Goal: Find specific page/section: Find specific page/section

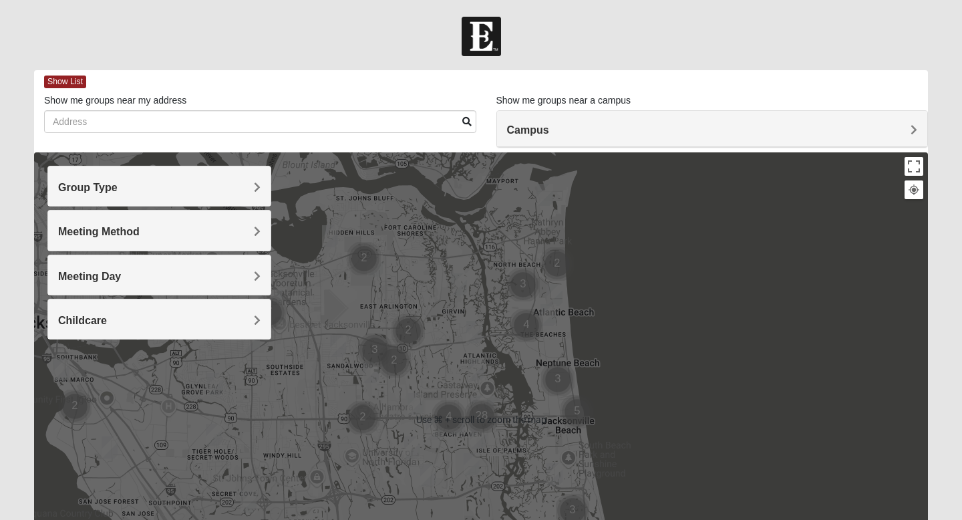
click at [610, 133] on h4 "Campus" at bounding box center [712, 130] width 411 height 13
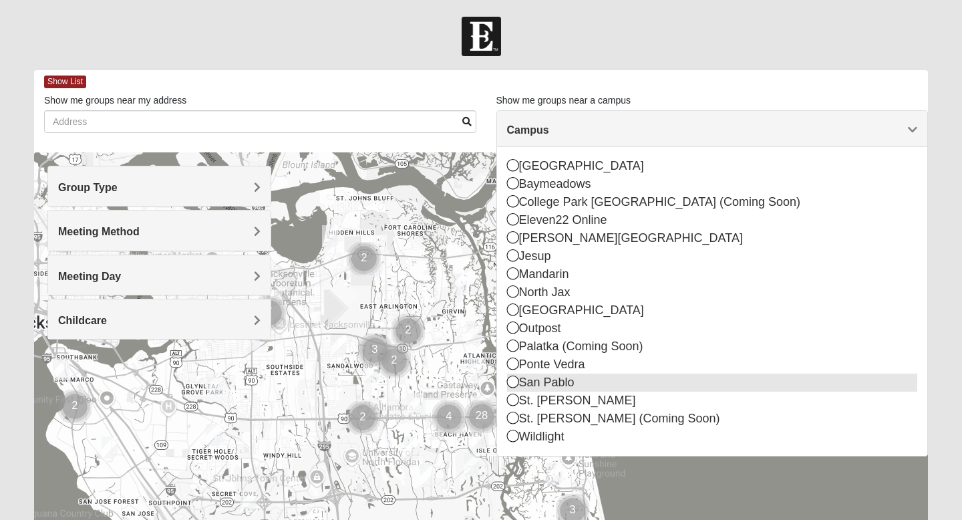
click at [515, 385] on icon at bounding box center [513, 382] width 12 height 12
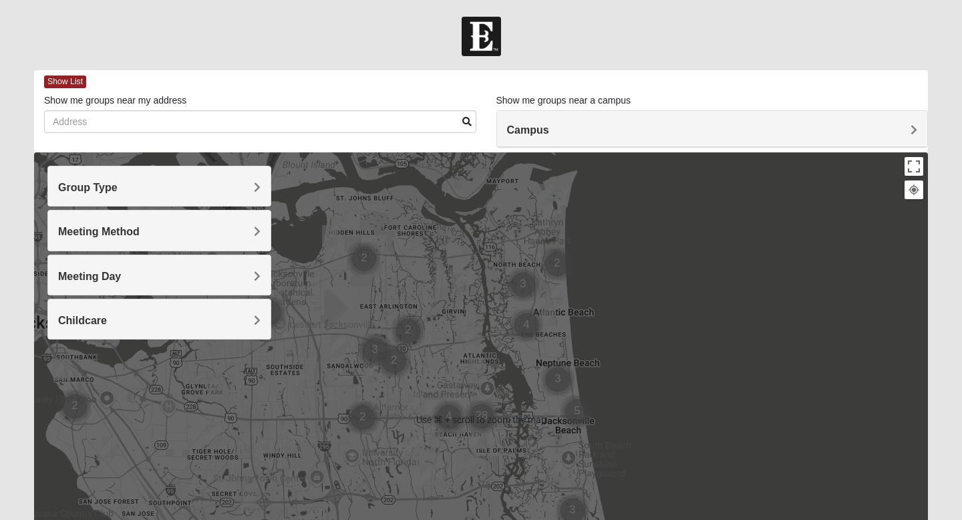
click at [249, 195] on div "Group Type" at bounding box center [159, 185] width 223 height 39
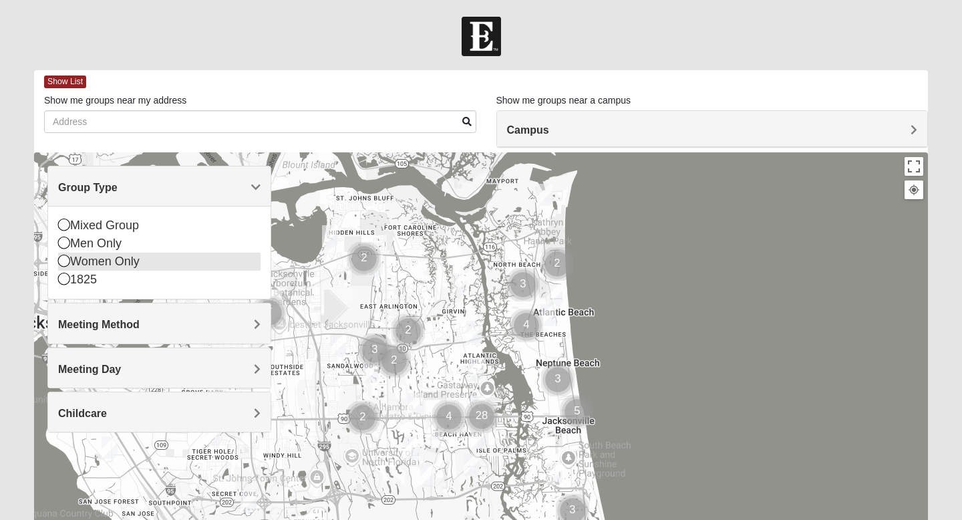
click at [66, 262] on icon at bounding box center [64, 261] width 12 height 12
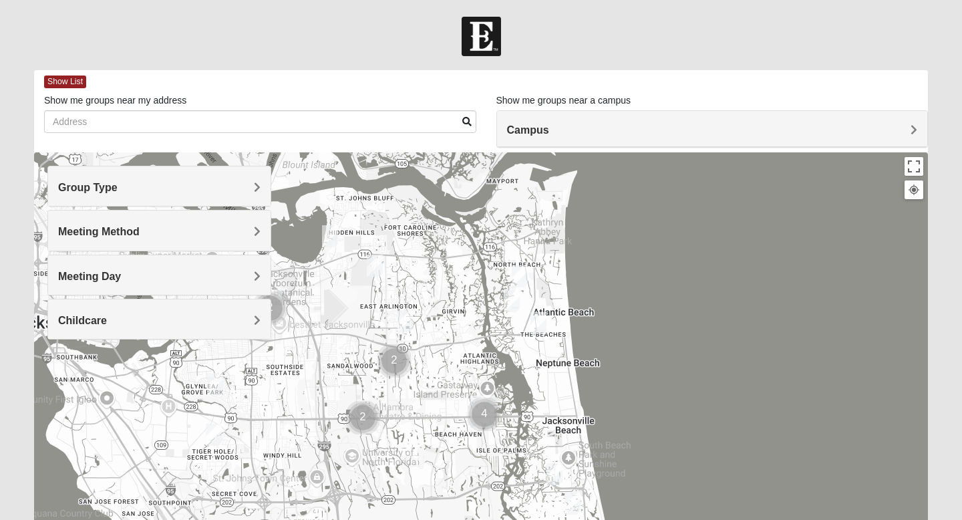
click at [78, 244] on div "Meeting Method" at bounding box center [159, 230] width 223 height 39
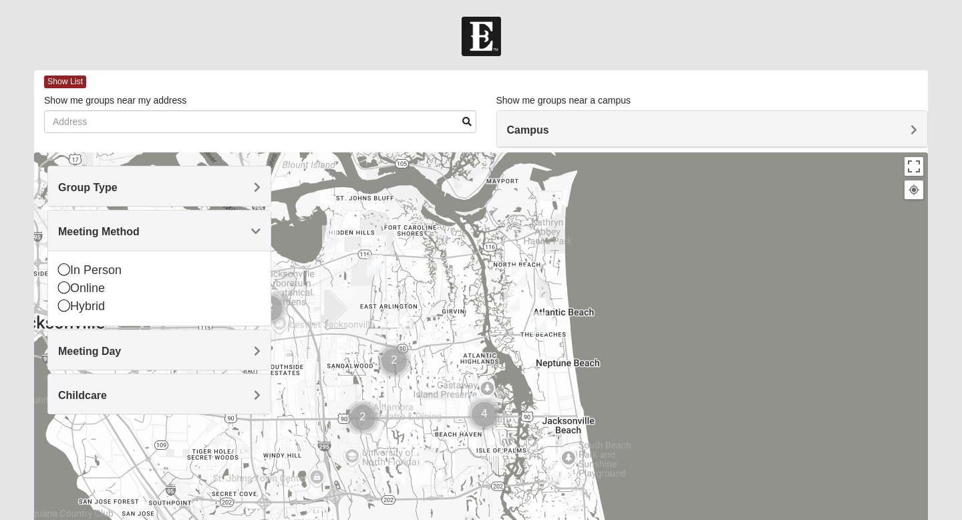
click at [78, 244] on div "Meeting Method" at bounding box center [159, 230] width 223 height 39
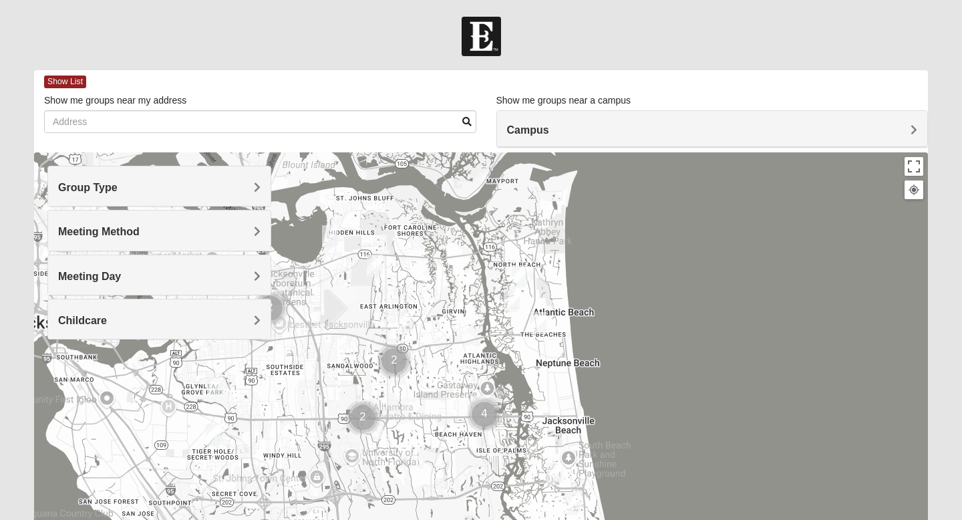
click at [90, 283] on div "Meeting Day" at bounding box center [159, 274] width 223 height 39
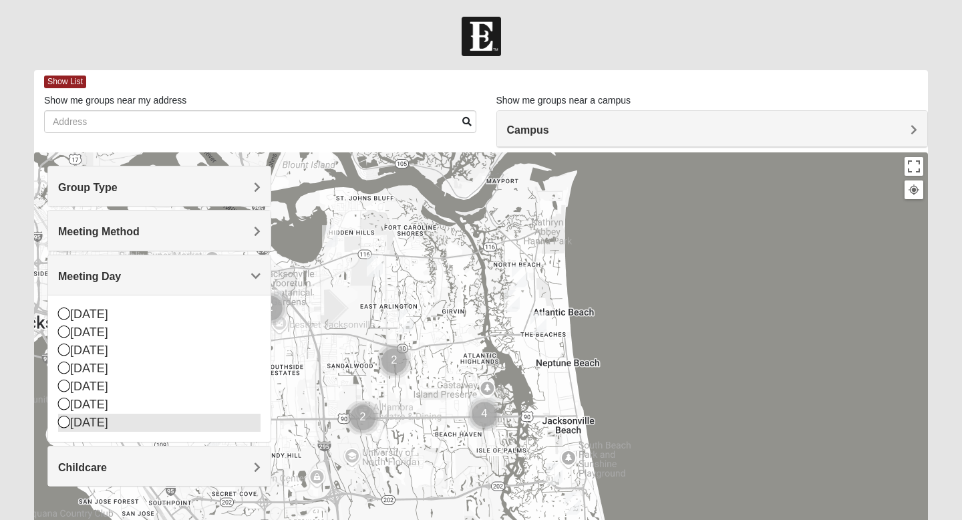
click at [68, 421] on icon at bounding box center [64, 422] width 12 height 12
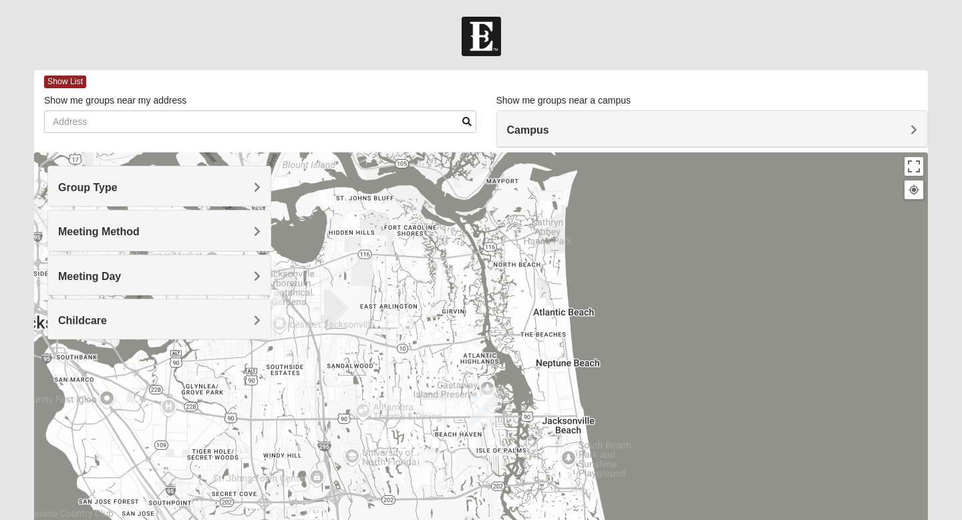
click at [491, 394] on img "Womens Hullinger 32224" at bounding box center [489, 398] width 16 height 22
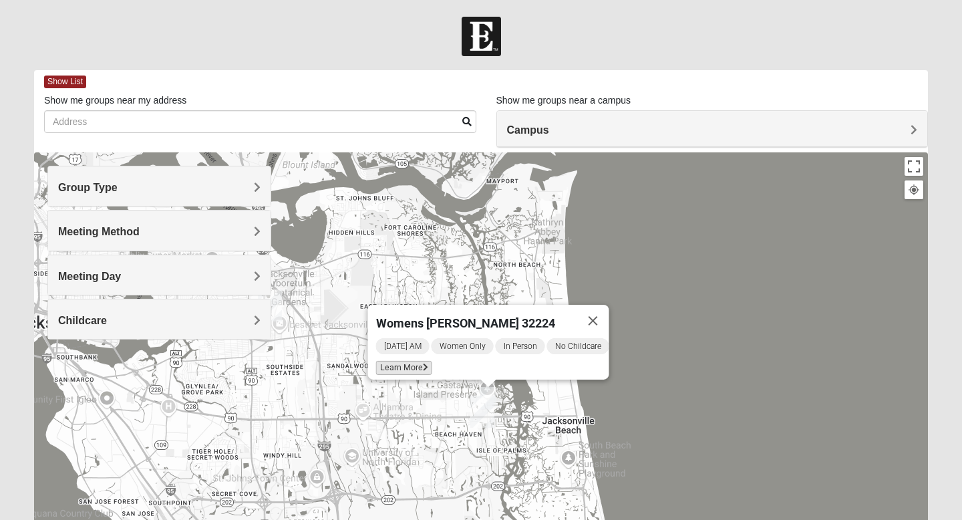
click at [415, 364] on span "Learn More" at bounding box center [404, 368] width 56 height 14
